Goal: Complete application form: Complete application form

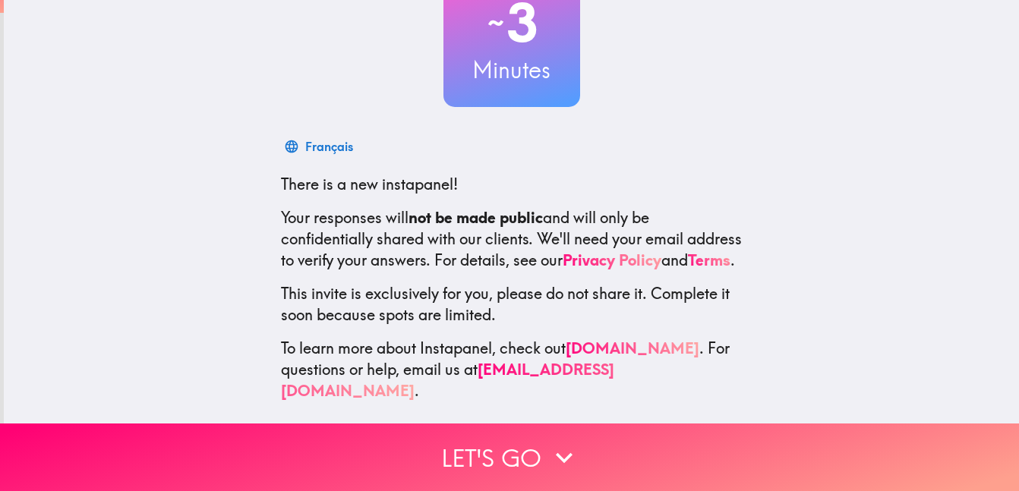
scroll to position [129, 0]
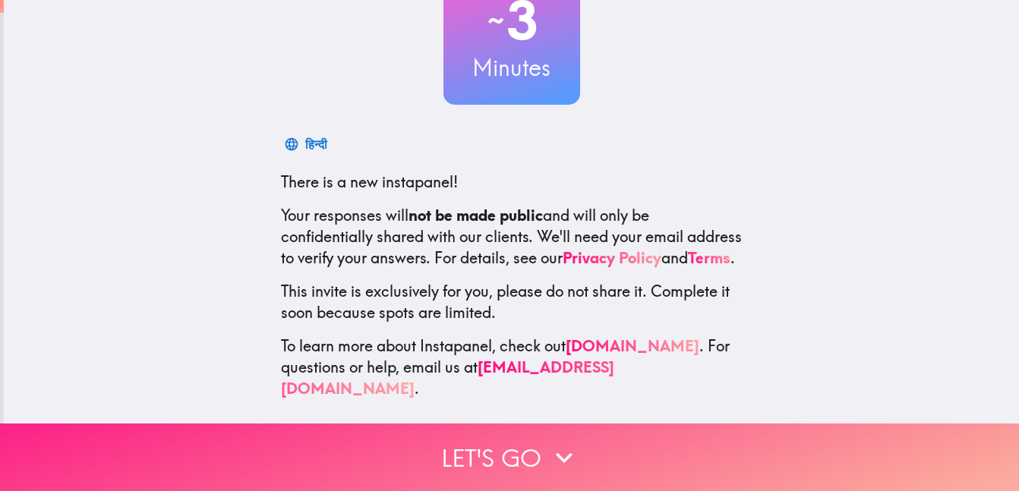
click at [537, 457] on button "Let's go" at bounding box center [509, 458] width 1019 height 68
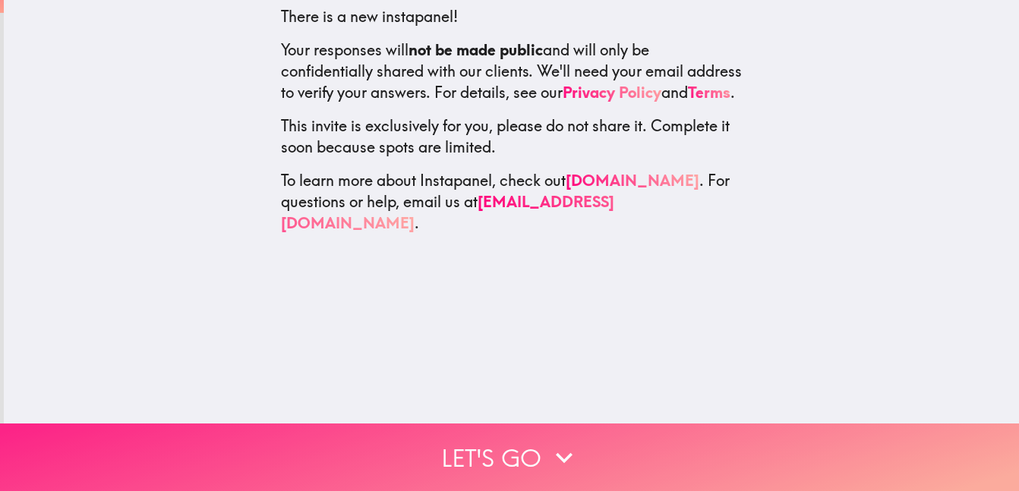
scroll to position [0, 0]
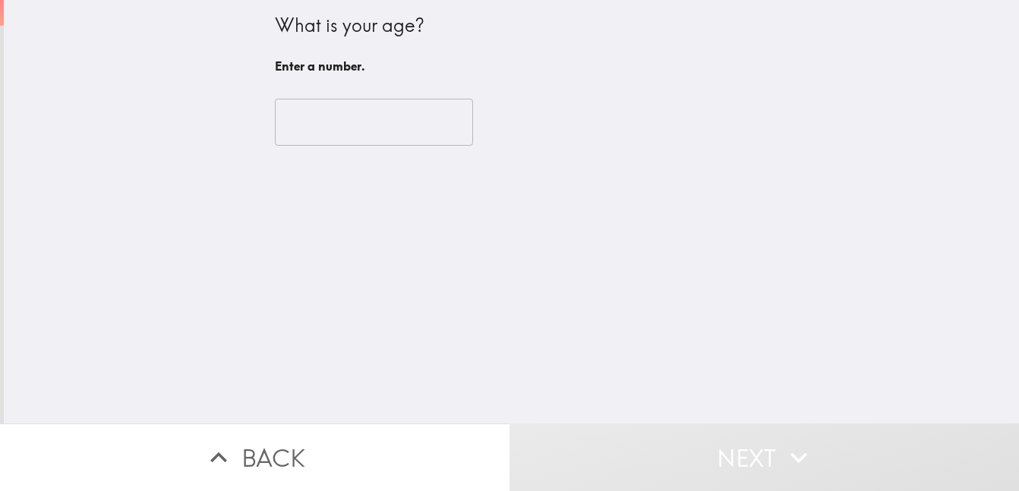
click at [399, 108] on input "number" at bounding box center [374, 122] width 198 height 47
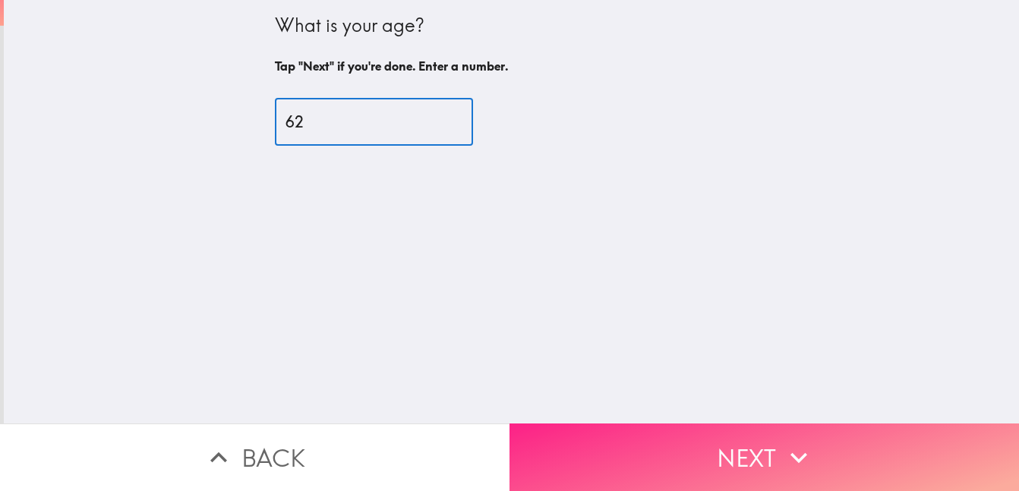
type input "62"
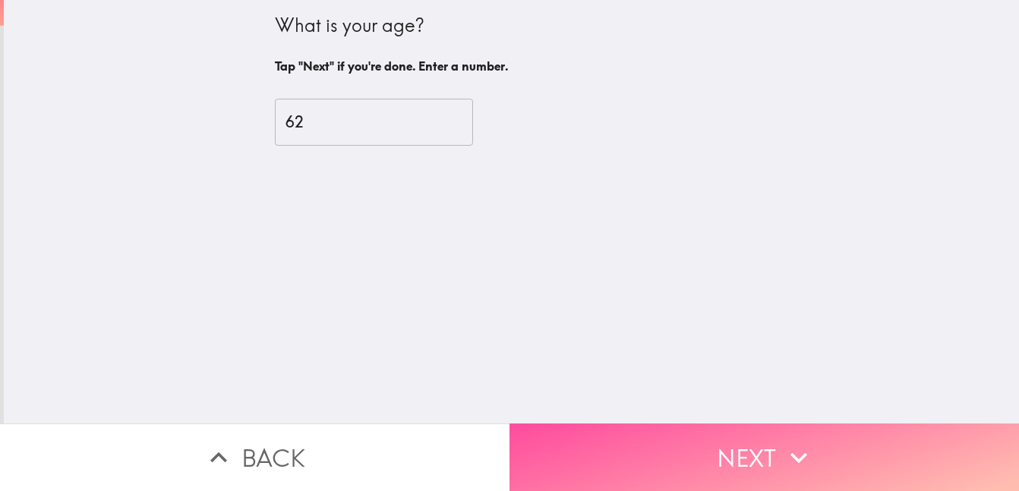
click at [688, 447] on button "Next" at bounding box center [765, 458] width 510 height 68
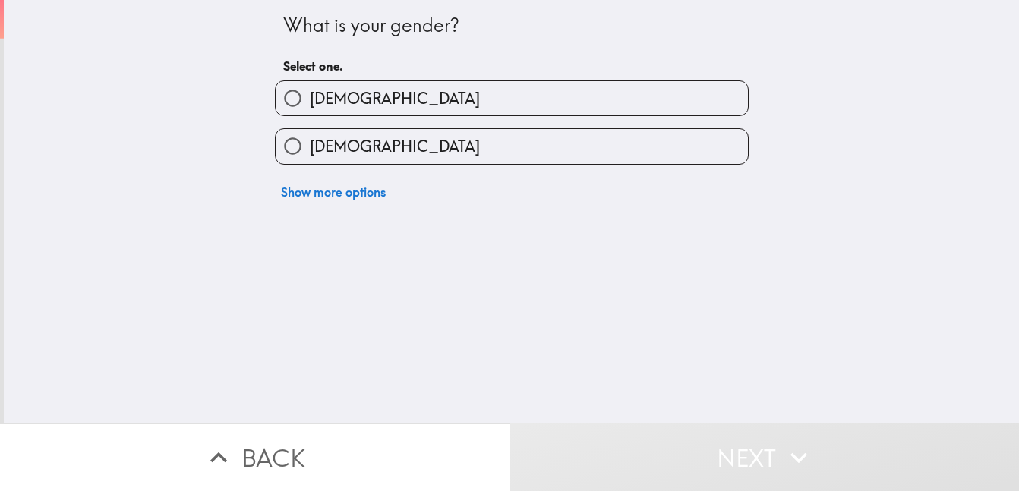
click at [289, 140] on input "[DEMOGRAPHIC_DATA]" at bounding box center [293, 146] width 34 height 34
radio input "true"
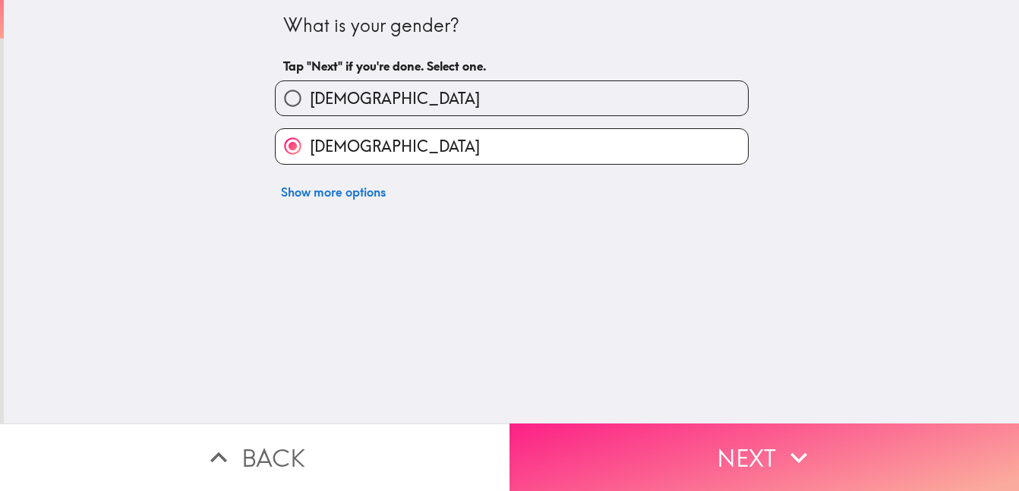
click at [623, 450] on button "Next" at bounding box center [765, 458] width 510 height 68
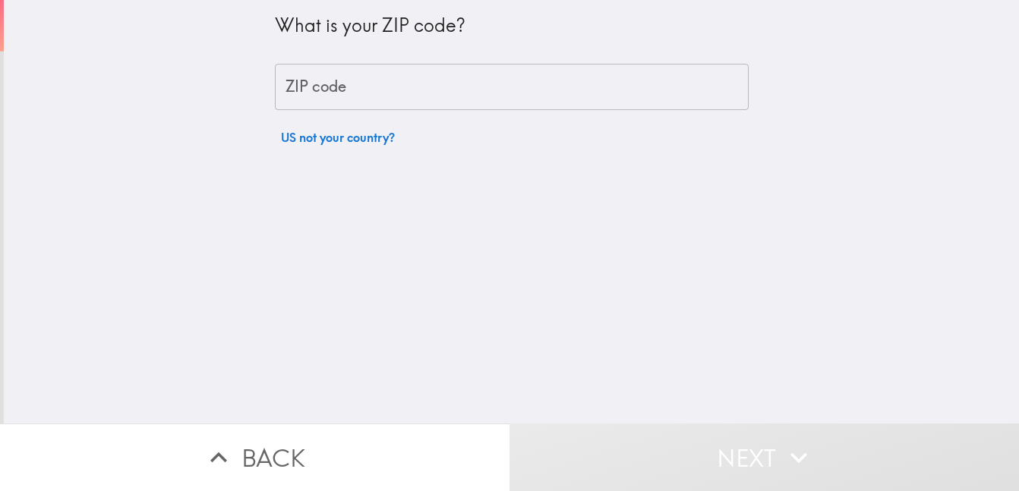
click at [411, 84] on input "ZIP code" at bounding box center [512, 87] width 474 height 47
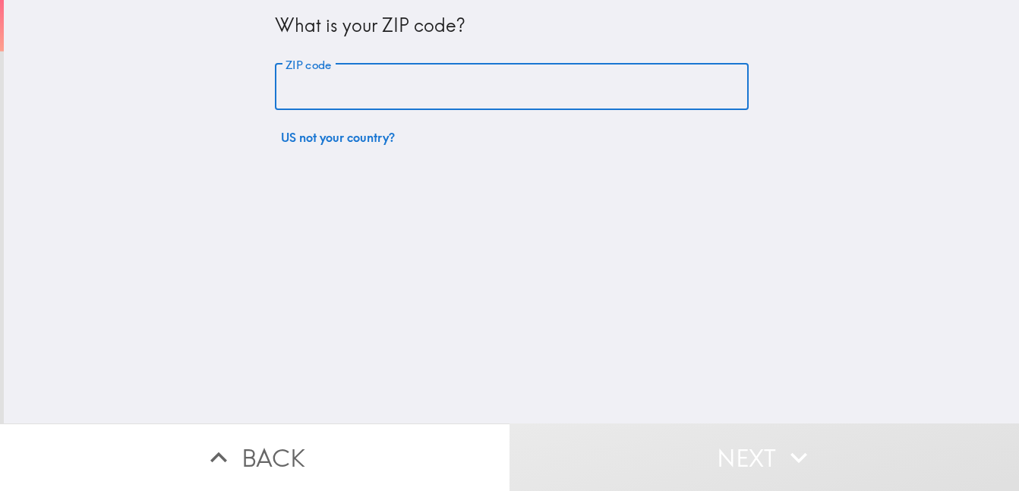
type input "48656"
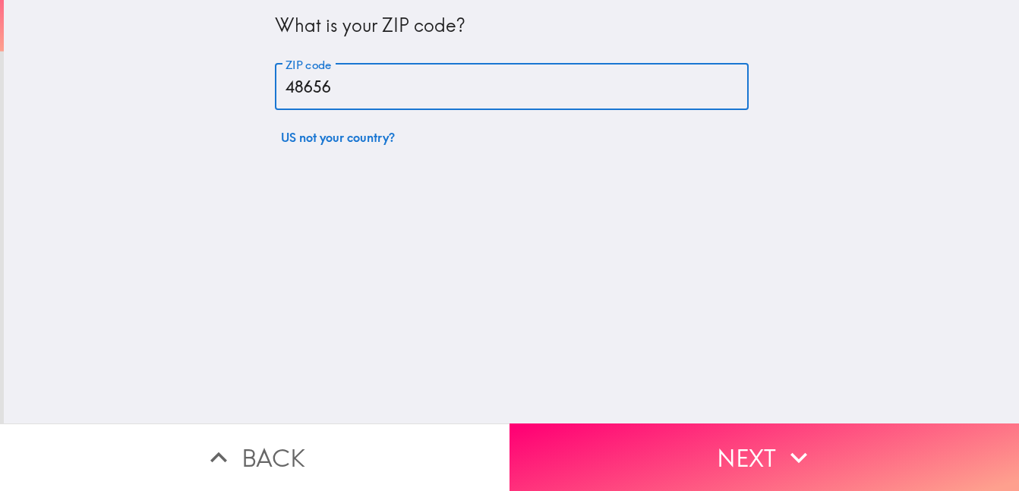
drag, startPoint x: 629, startPoint y: 464, endPoint x: 620, endPoint y: 443, distance: 22.8
click at [628, 462] on button "Next" at bounding box center [765, 458] width 510 height 68
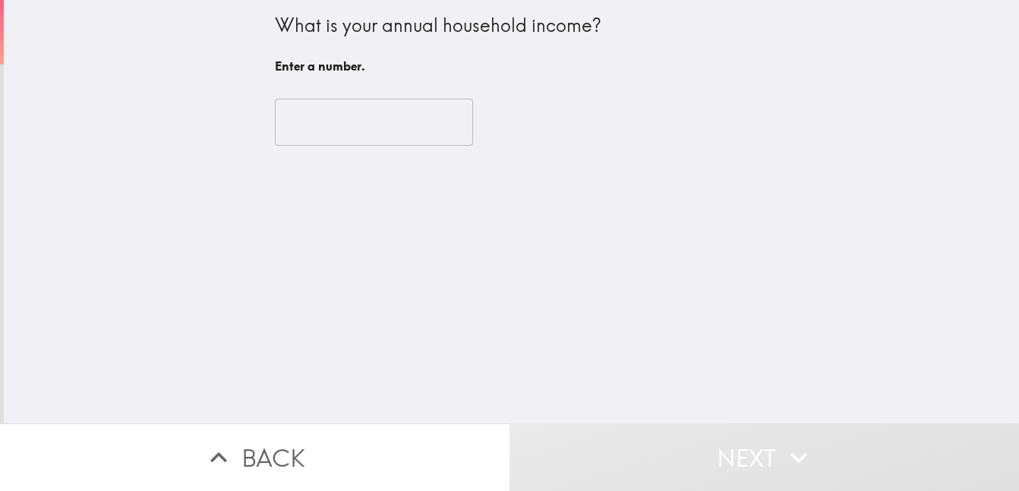
click at [401, 121] on input "number" at bounding box center [374, 122] width 198 height 47
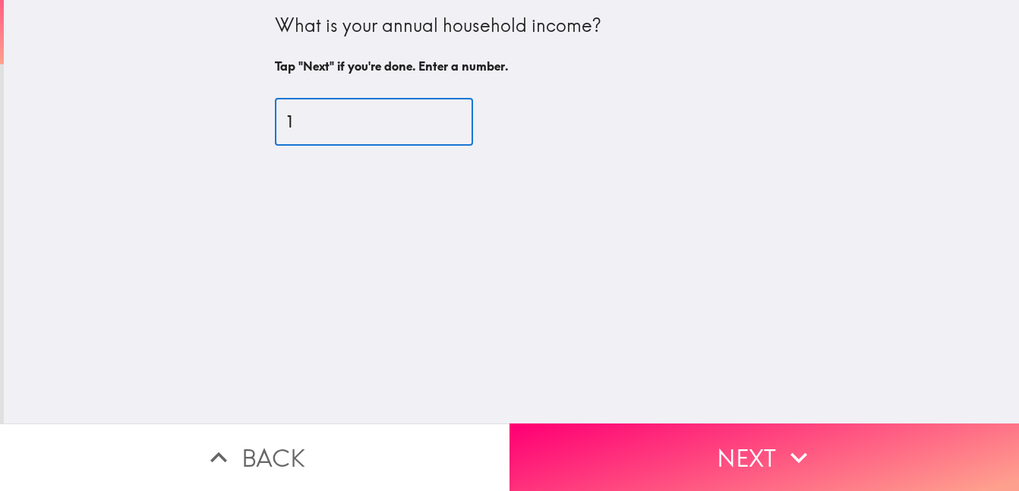
type input "1"
click at [461, 118] on input "1" at bounding box center [374, 122] width 198 height 47
click at [350, 131] on input "1" at bounding box center [374, 122] width 198 height 47
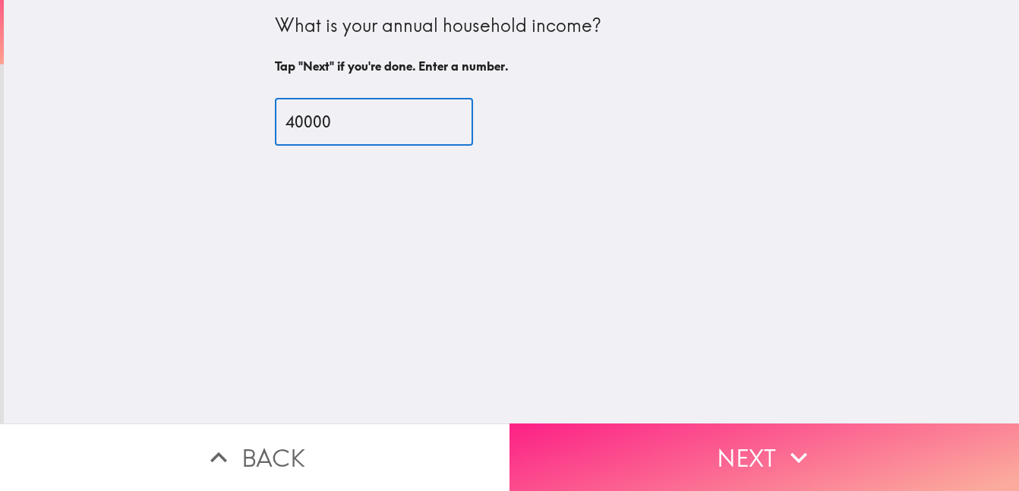
type input "40000"
click at [655, 454] on button "Next" at bounding box center [765, 458] width 510 height 68
